Goal: Information Seeking & Learning: Learn about a topic

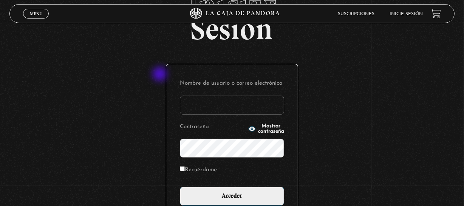
scroll to position [64, 0]
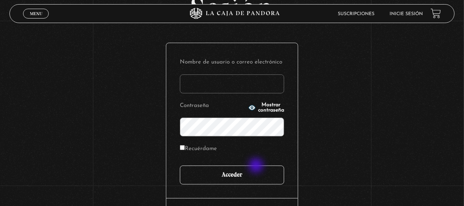
type input "[EMAIL_ADDRESS][DOMAIN_NAME]"
click at [257, 166] on input "Acceder" at bounding box center [232, 174] width 104 height 19
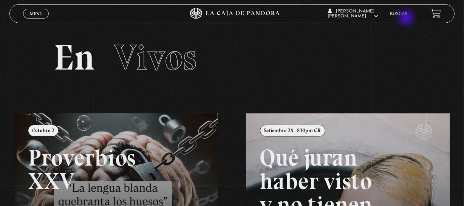
click at [407, 19] on li "Buscar" at bounding box center [399, 14] width 18 height 12
click at [407, 10] on li "Buscar" at bounding box center [399, 14] width 18 height 12
click at [404, 13] on link "Buscar" at bounding box center [399, 14] width 18 height 5
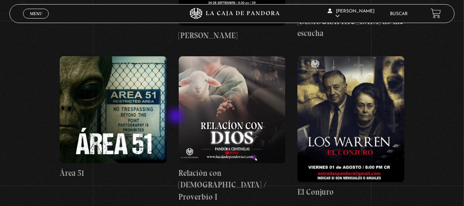
scroll to position [425, 0]
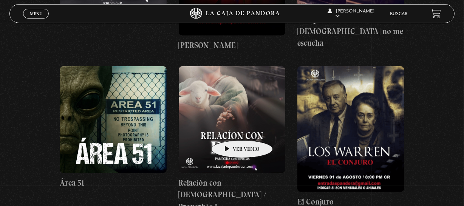
click at [230, 129] on figure at bounding box center [232, 119] width 107 height 107
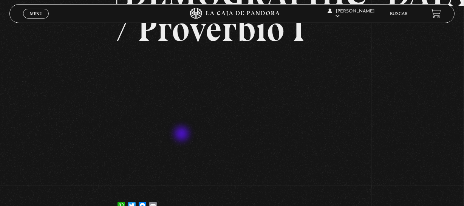
scroll to position [107, 0]
